Goal: Transaction & Acquisition: Purchase product/service

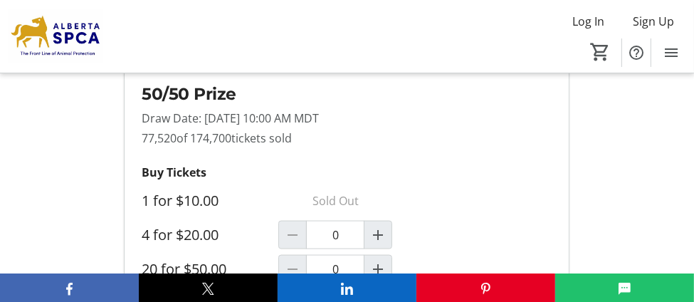
scroll to position [1412, 0]
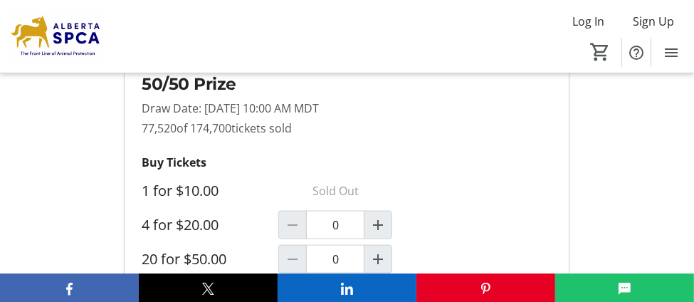
click at [181, 216] on label "4 for $20.00" at bounding box center [180, 224] width 77 height 17
click at [306, 211] on input "0" at bounding box center [335, 225] width 58 height 28
click at [376, 216] on mat-icon "Increment by one" at bounding box center [377, 224] width 17 height 17
type input "1"
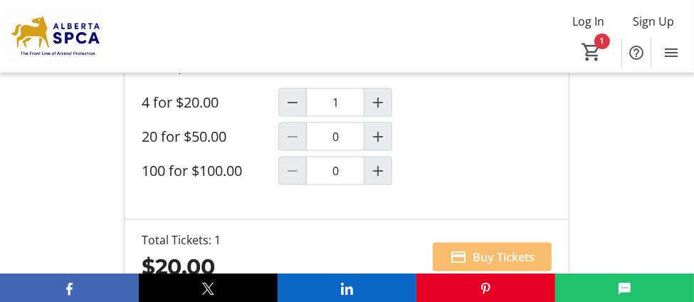
scroll to position [1564, 0]
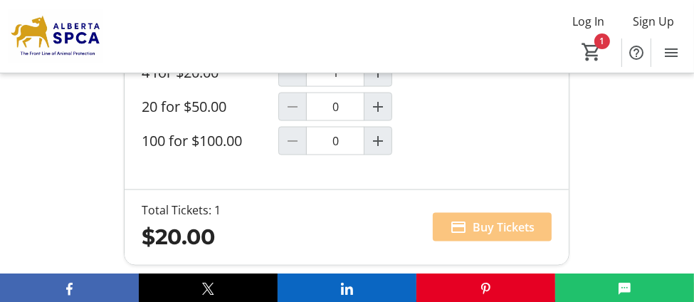
click at [497, 218] on span "Buy Tickets" at bounding box center [503, 226] width 62 height 17
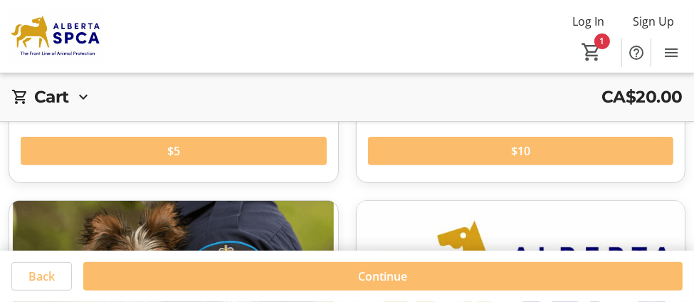
scroll to position [334, 0]
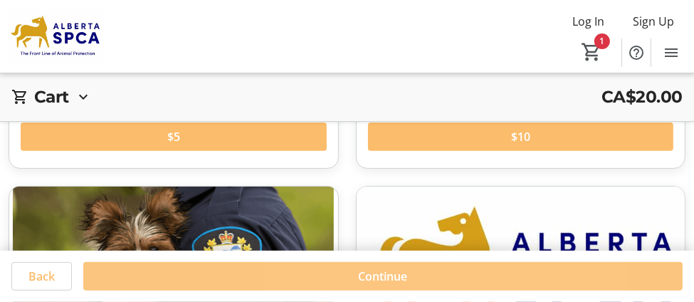
click at [389, 275] on span "Continue" at bounding box center [383, 276] width 49 height 17
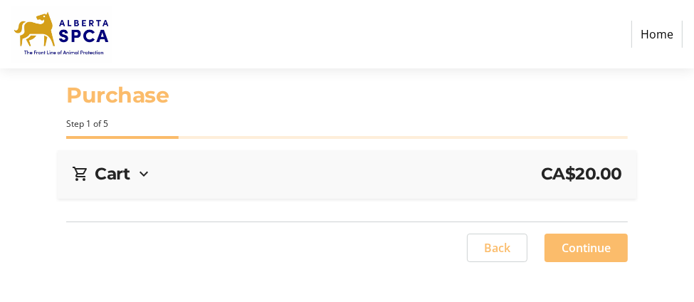
select select "CA"
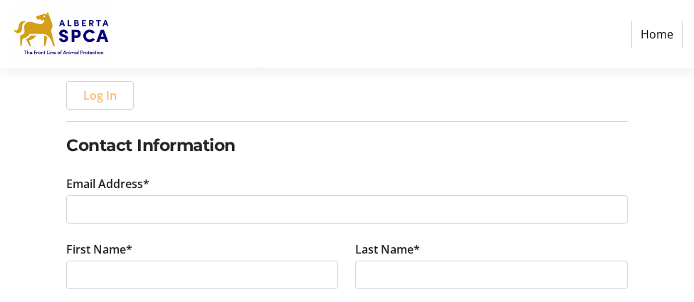
scroll to position [245, 0]
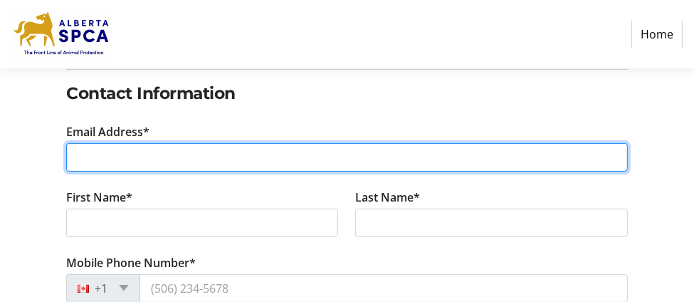
click at [83, 149] on input "Email Address*" at bounding box center [346, 157] width 561 height 28
type input "[EMAIL_ADDRESS][PERSON_NAME][DOMAIN_NAME]"
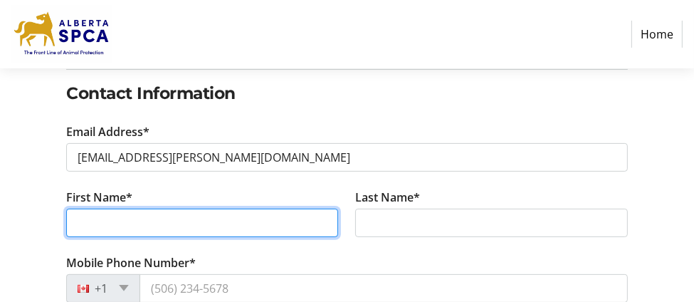
type input "[PERSON_NAME]"
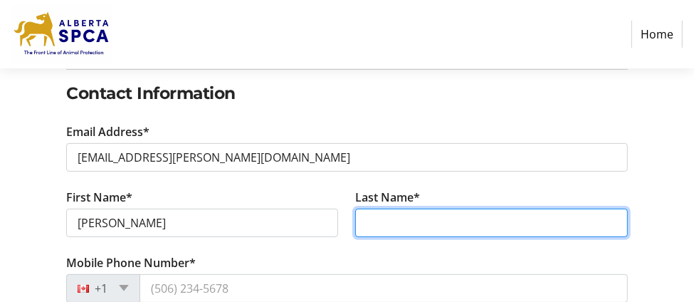
type input "siemens"
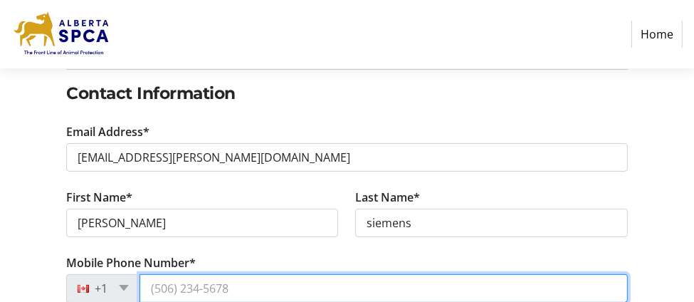
type input "[PHONE_NUMBER]"
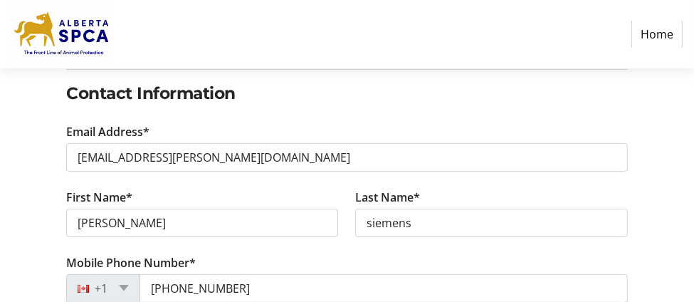
type input "[STREET_ADDRESS]"
type input "St. [PERSON_NAME]"
select select "AB"
type input "T8N 0K7"
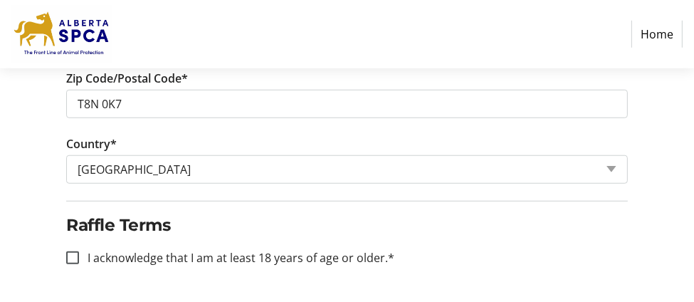
scroll to position [790, 0]
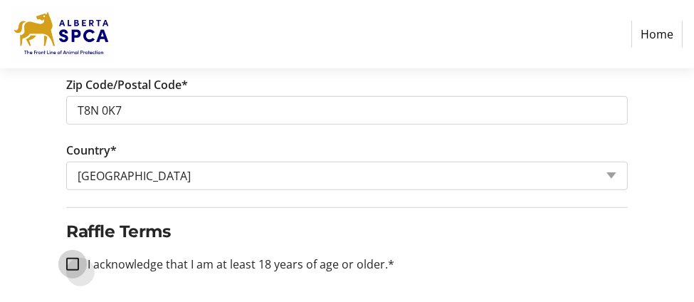
click at [75, 258] on input "I acknowledge that I am at least 18 years of age or older.*" at bounding box center [72, 264] width 13 height 13
checkbox input "true"
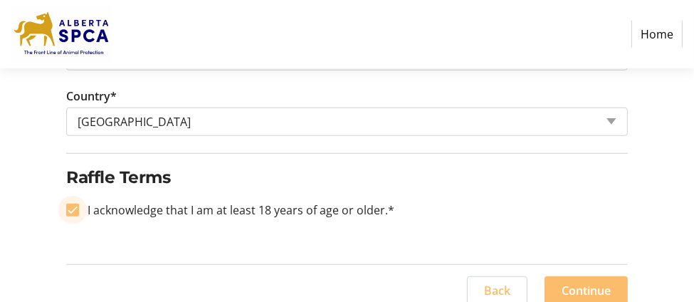
scroll to position [853, 0]
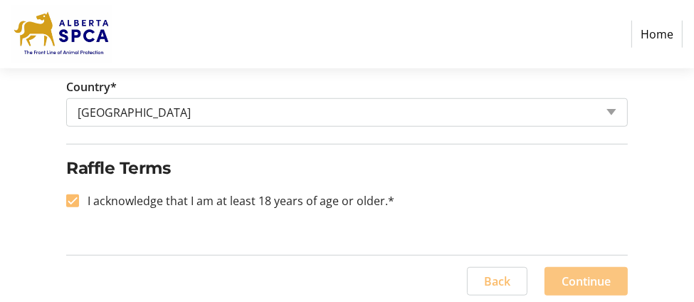
click at [591, 274] on span "Continue" at bounding box center [585, 280] width 49 height 17
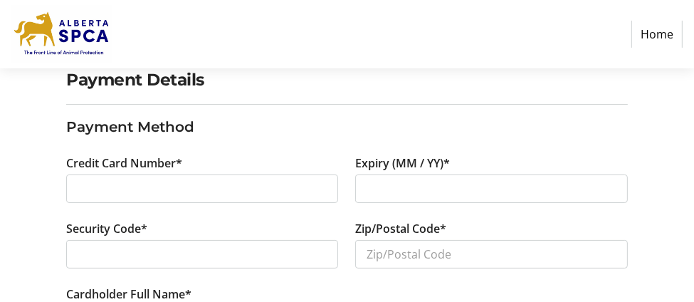
scroll to position [145, 0]
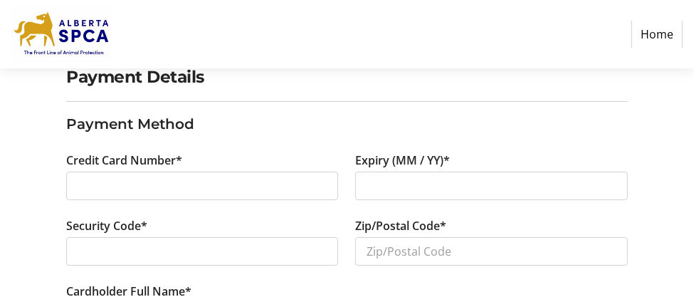
click at [75, 187] on div at bounding box center [202, 185] width 272 height 28
click at [364, 185] on div at bounding box center [491, 185] width 272 height 28
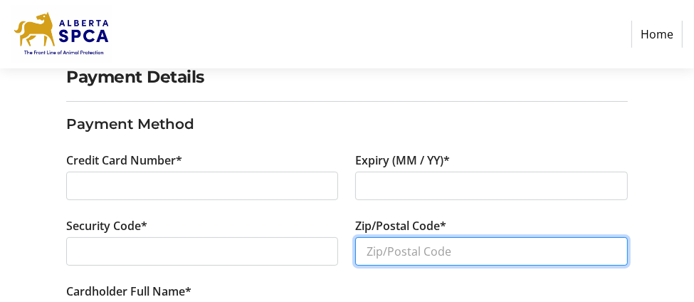
click at [381, 250] on input "Zip/Postal Code*" at bounding box center [491, 251] width 272 height 28
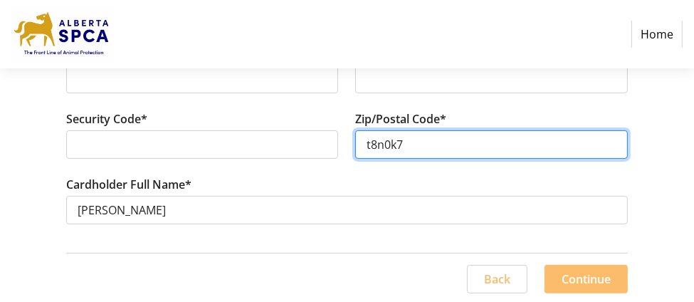
scroll to position [253, 0]
type input "t8n0k7"
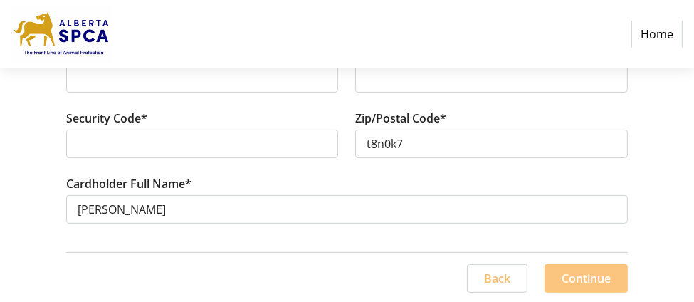
click at [588, 275] on span "Continue" at bounding box center [585, 278] width 49 height 17
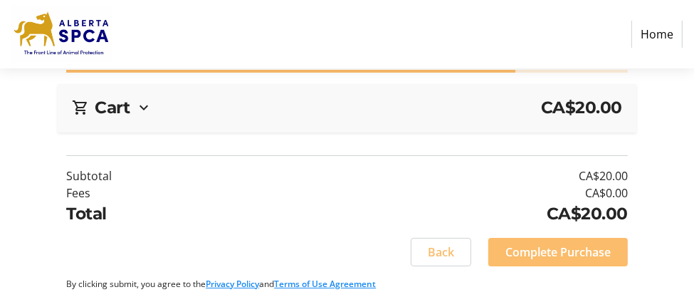
scroll to position [65, 0]
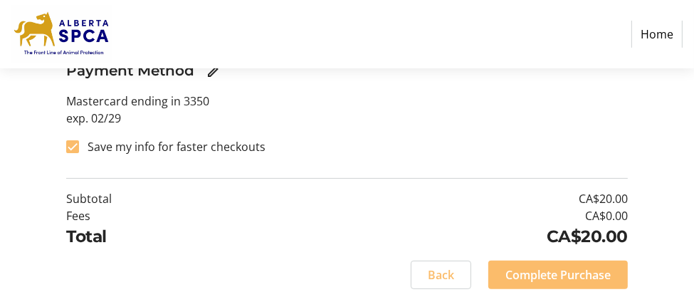
scroll to position [339, 0]
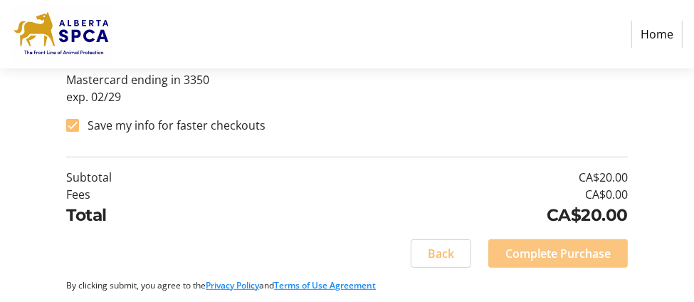
click at [539, 247] on span "Complete Purchase" at bounding box center [557, 253] width 105 height 17
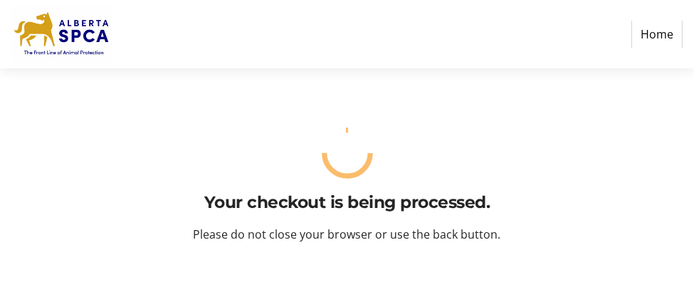
scroll to position [0, 0]
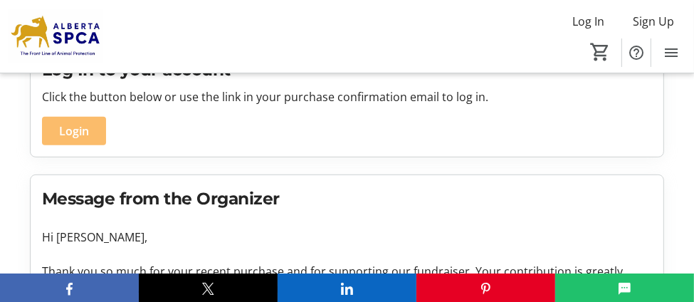
scroll to position [396, 0]
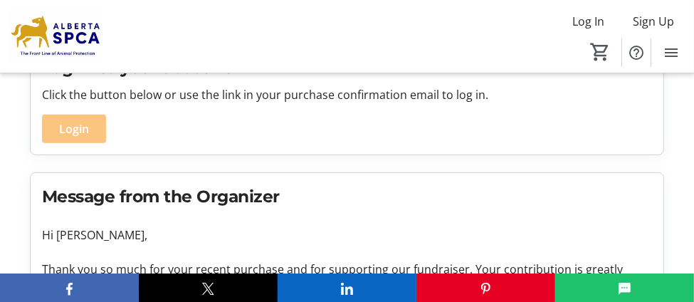
click at [70, 120] on span "Login" at bounding box center [74, 128] width 30 height 17
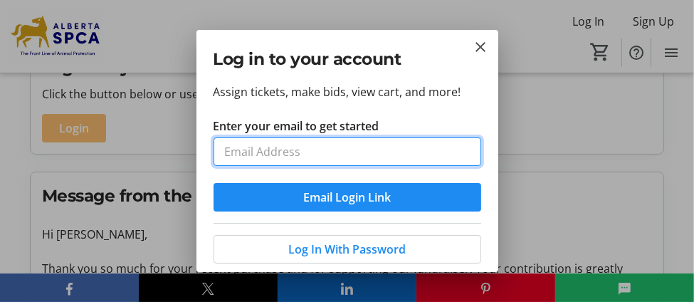
scroll to position [0, 0]
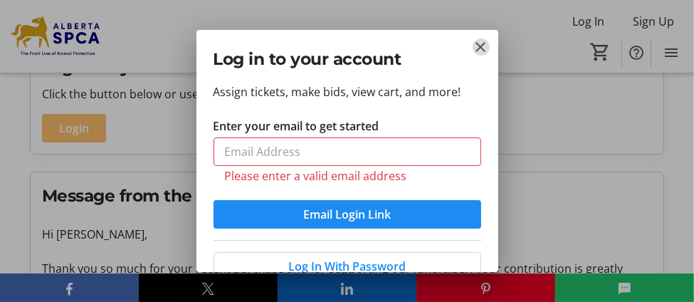
click at [475, 44] on mat-icon "Close" at bounding box center [480, 46] width 17 height 17
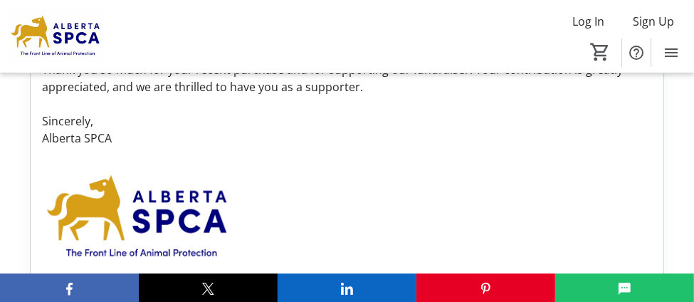
scroll to position [615, 0]
